Goal: Navigation & Orientation: Understand site structure

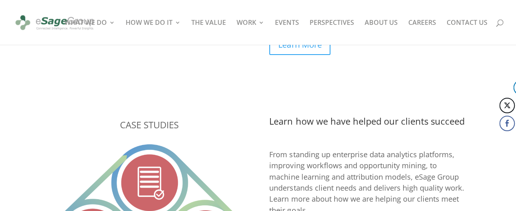
scroll to position [1631, 0]
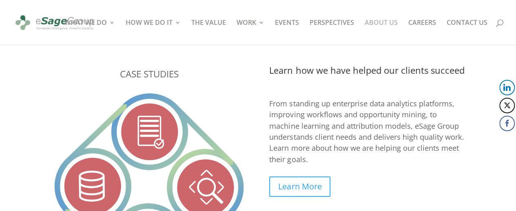
click at [389, 22] on link "ABOUT US" at bounding box center [380, 32] width 33 height 25
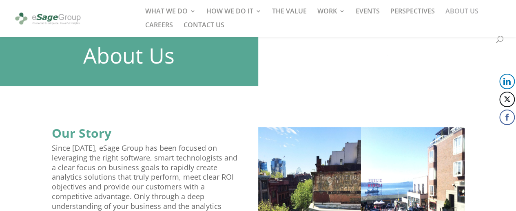
scroll to position [81, 0]
click at [49, 20] on img at bounding box center [48, 18] width 68 height 19
